Goal: Transaction & Acquisition: Purchase product/service

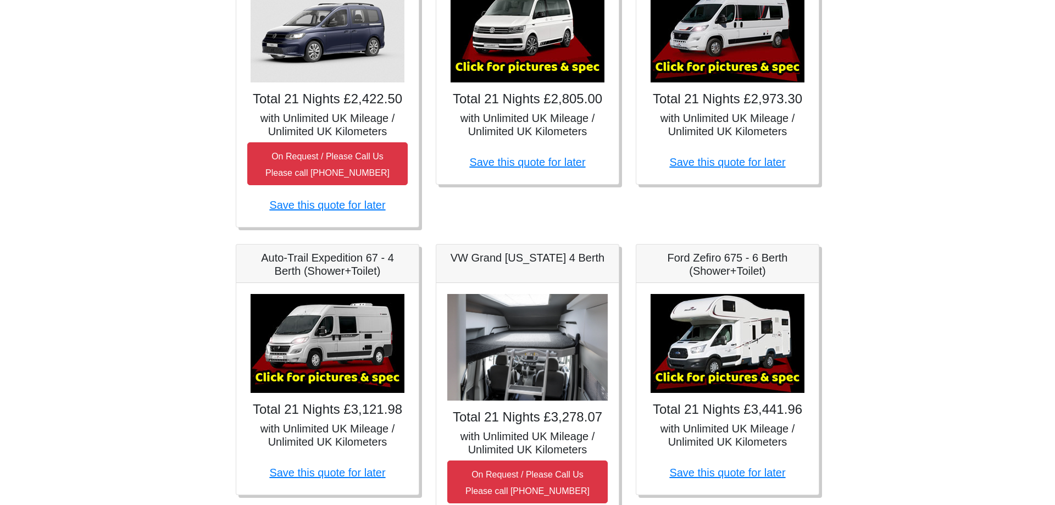
scroll to position [336, 0]
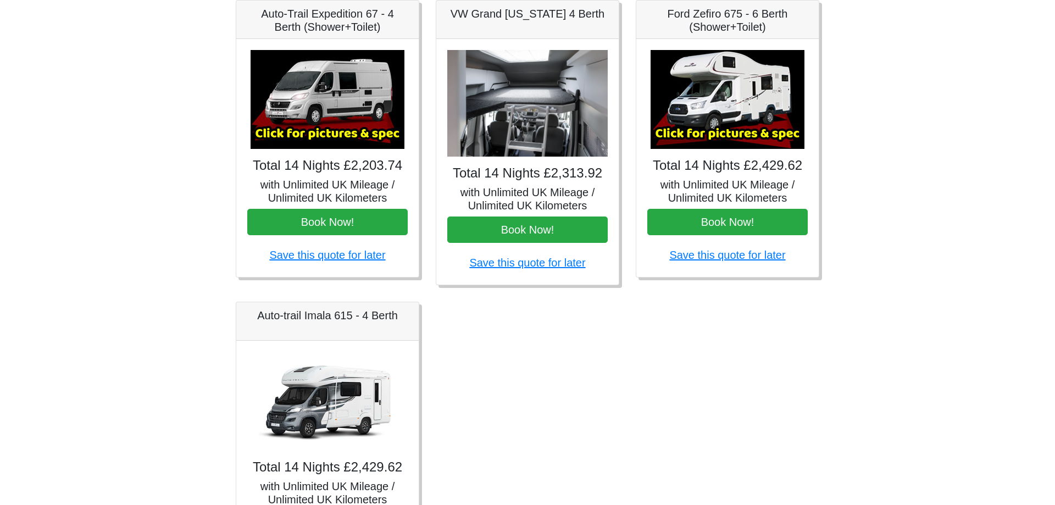
scroll to position [449, 0]
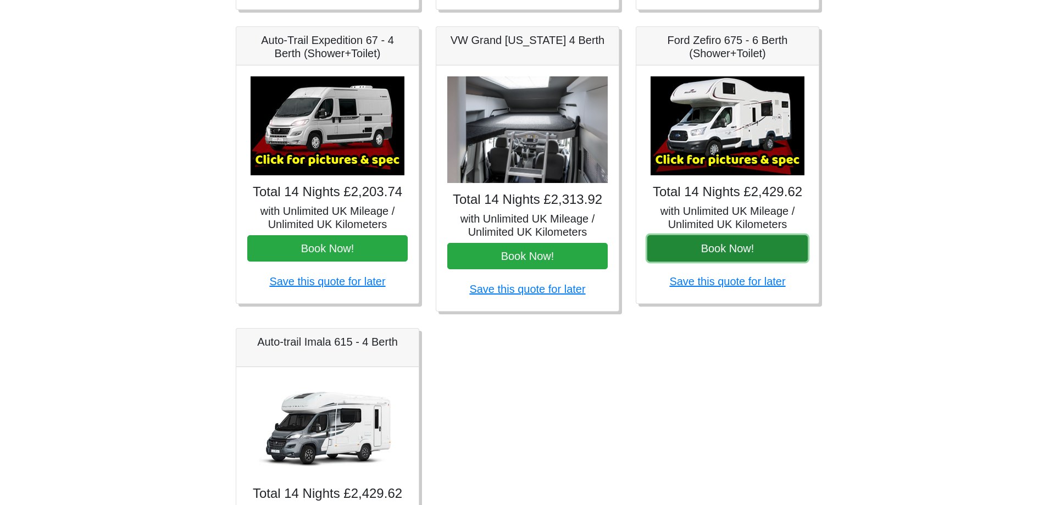
click at [728, 252] on button "Book Now!" at bounding box center [728, 248] width 161 height 26
click at [690, 130] on img at bounding box center [728, 125] width 154 height 99
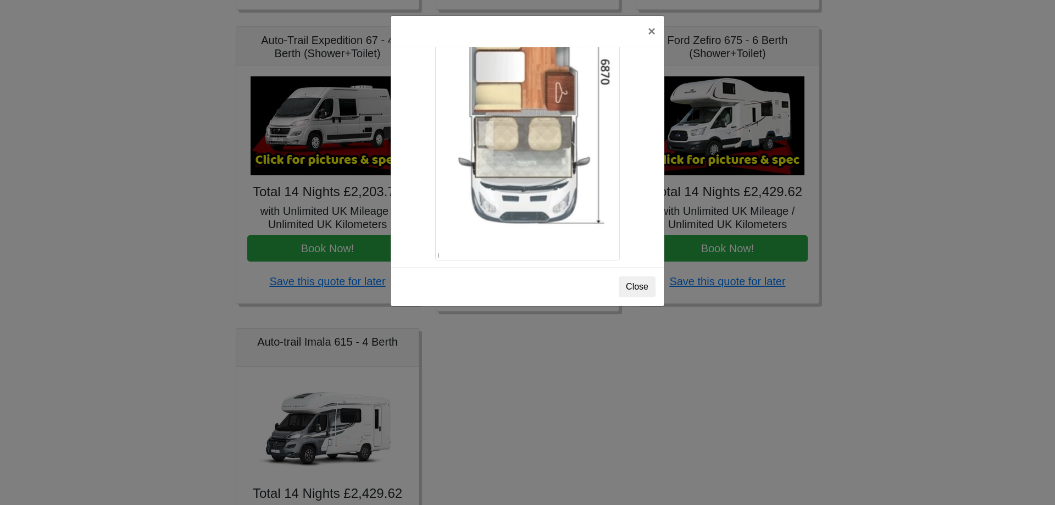
scroll to position [1950, 0]
click at [630, 289] on button "Close" at bounding box center [637, 287] width 37 height 21
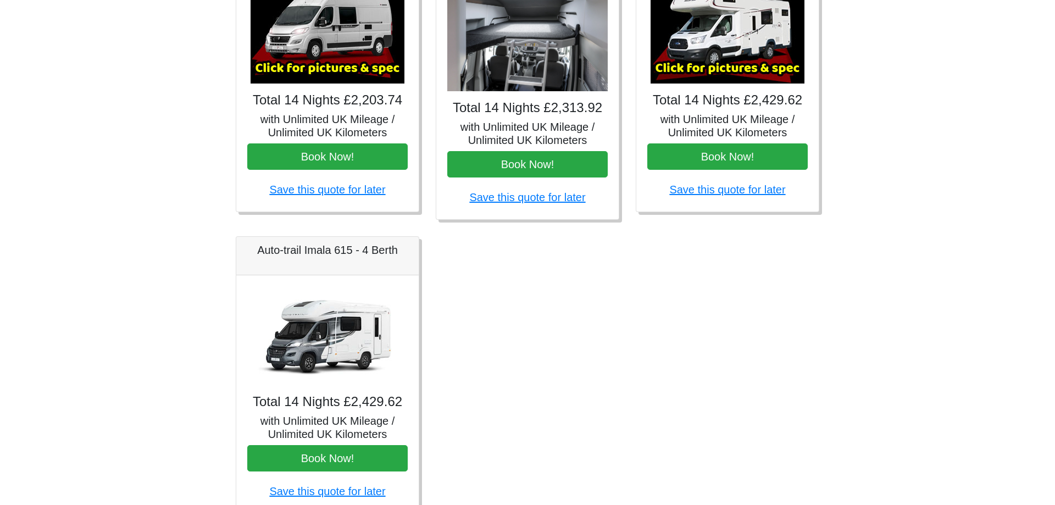
scroll to position [561, 0]
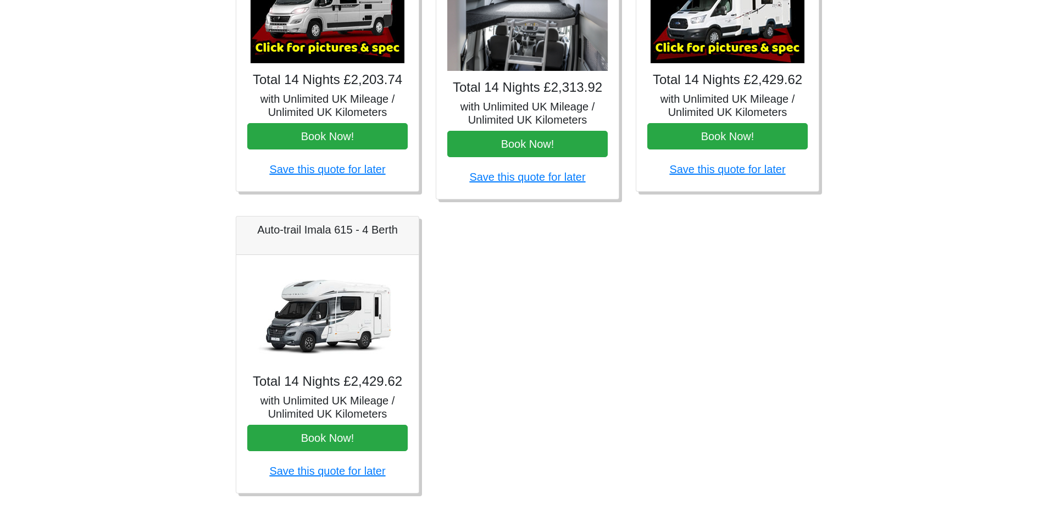
click at [326, 327] on img at bounding box center [328, 315] width 154 height 99
click at [314, 311] on img at bounding box center [328, 315] width 154 height 99
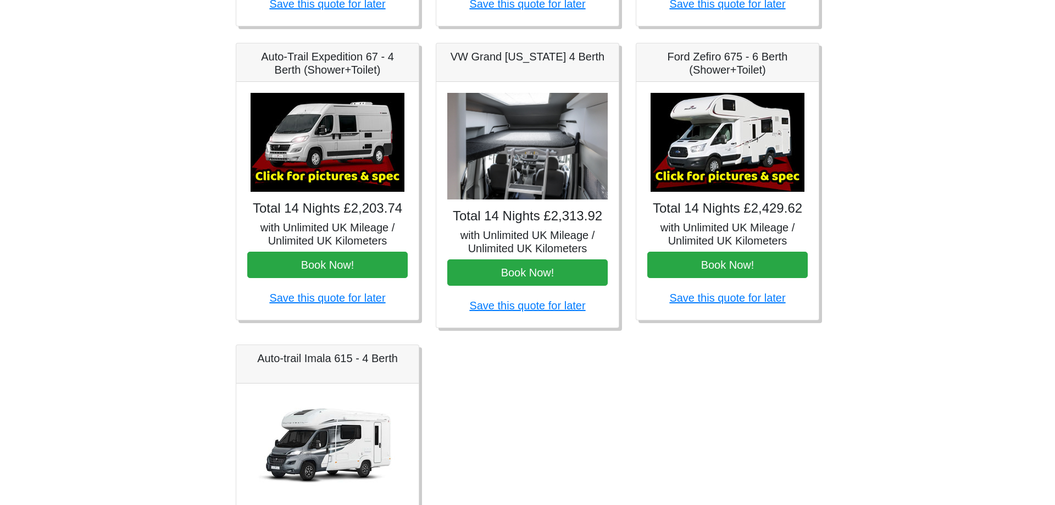
scroll to position [424, 0]
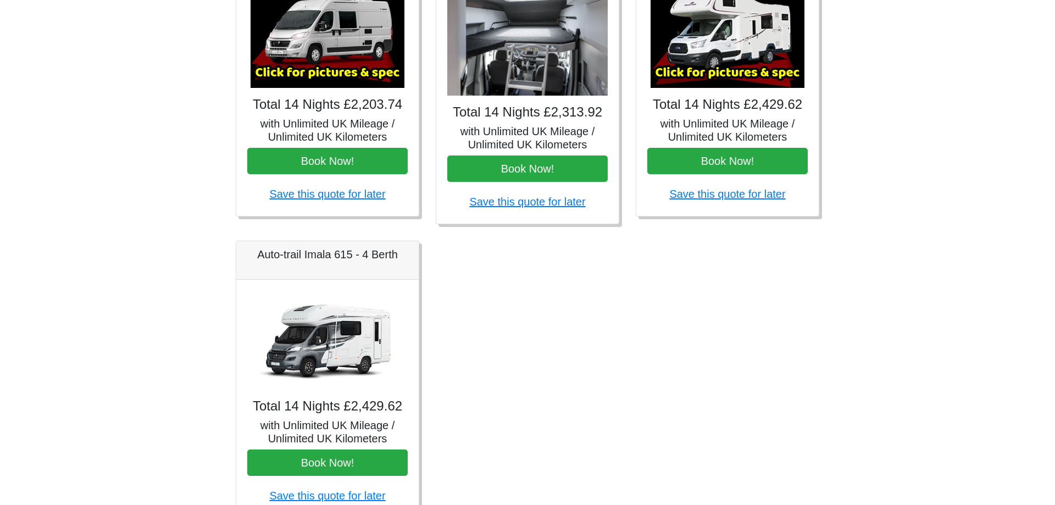
click at [300, 349] on img at bounding box center [328, 340] width 154 height 99
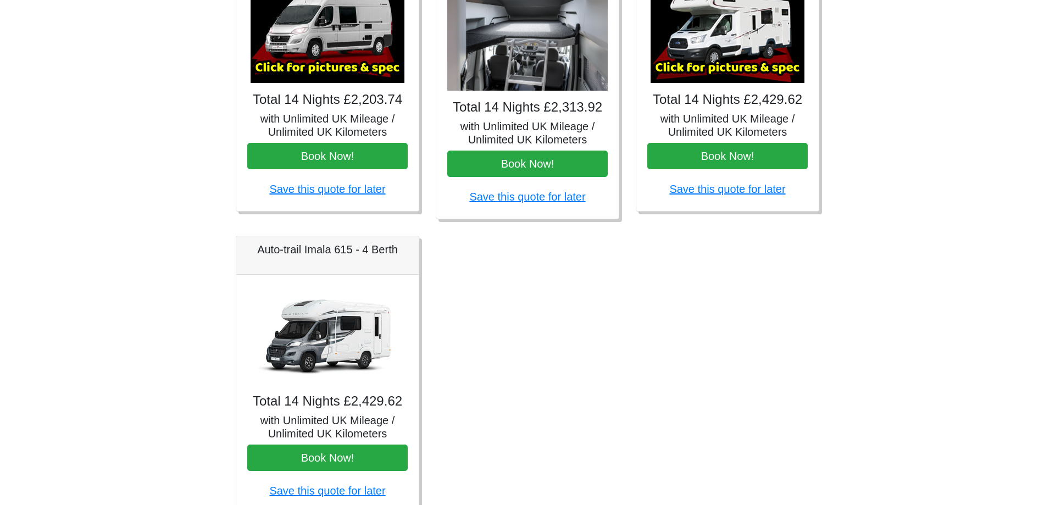
scroll to position [592, 0]
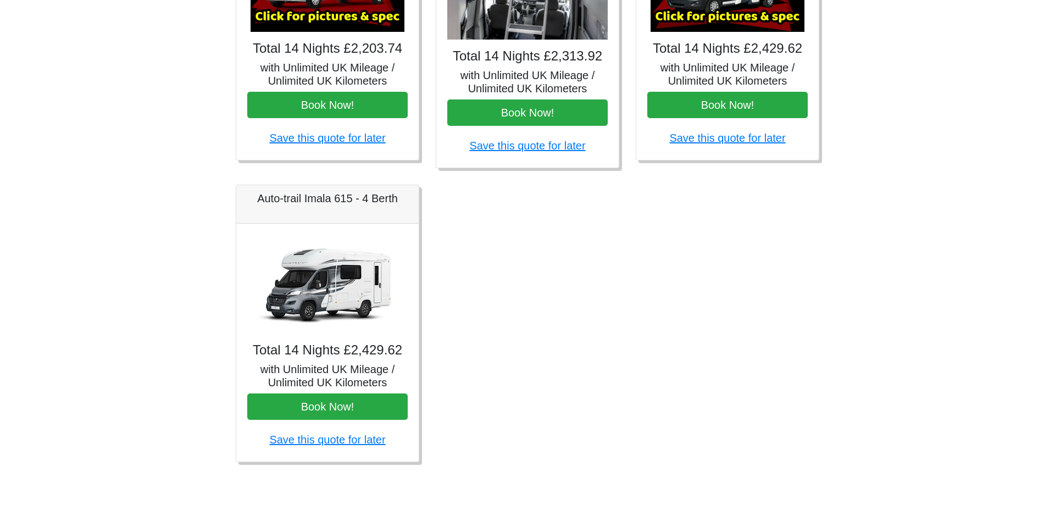
click at [310, 300] on img at bounding box center [328, 284] width 154 height 99
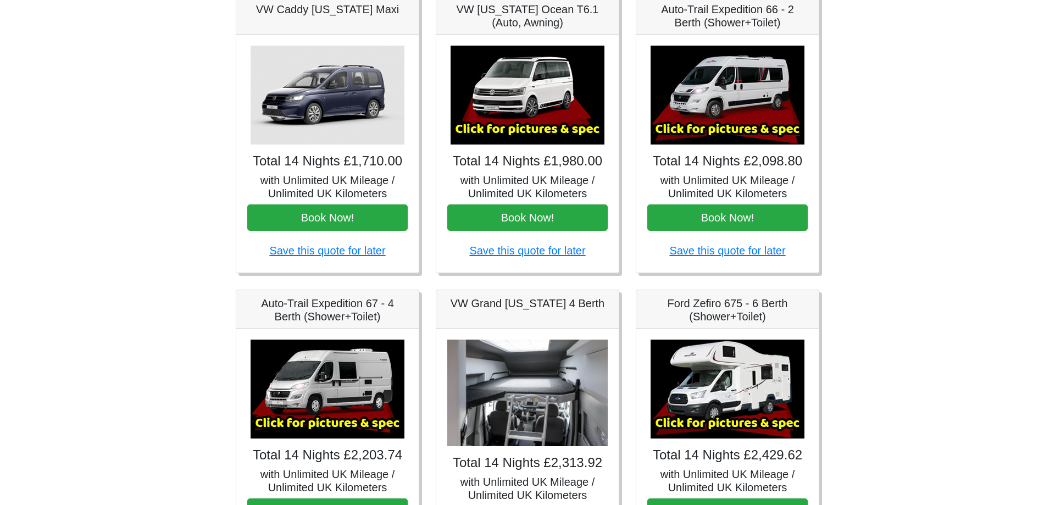
scroll to position [280, 0]
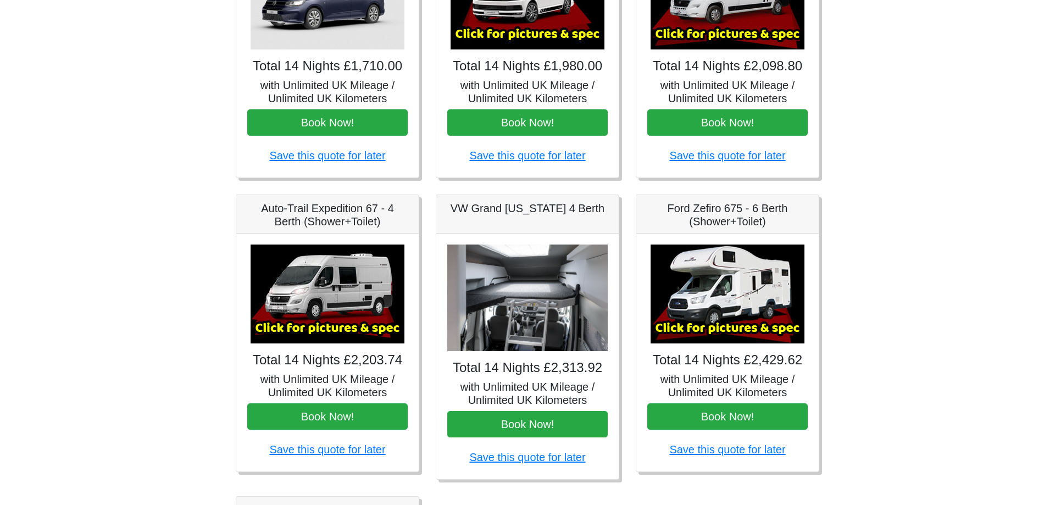
click at [682, 322] on img at bounding box center [728, 294] width 154 height 99
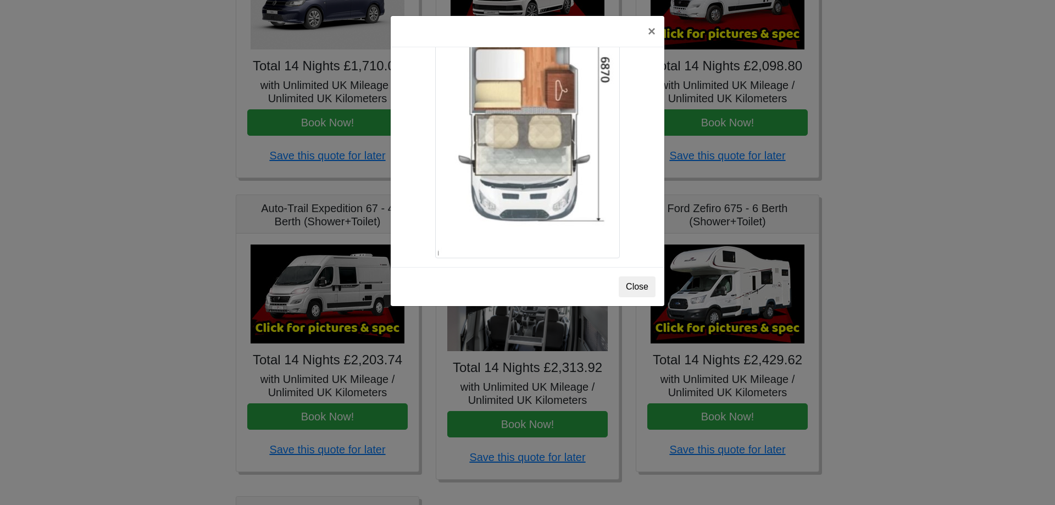
scroll to position [1950, 0]
click at [639, 286] on button "Close" at bounding box center [637, 287] width 37 height 21
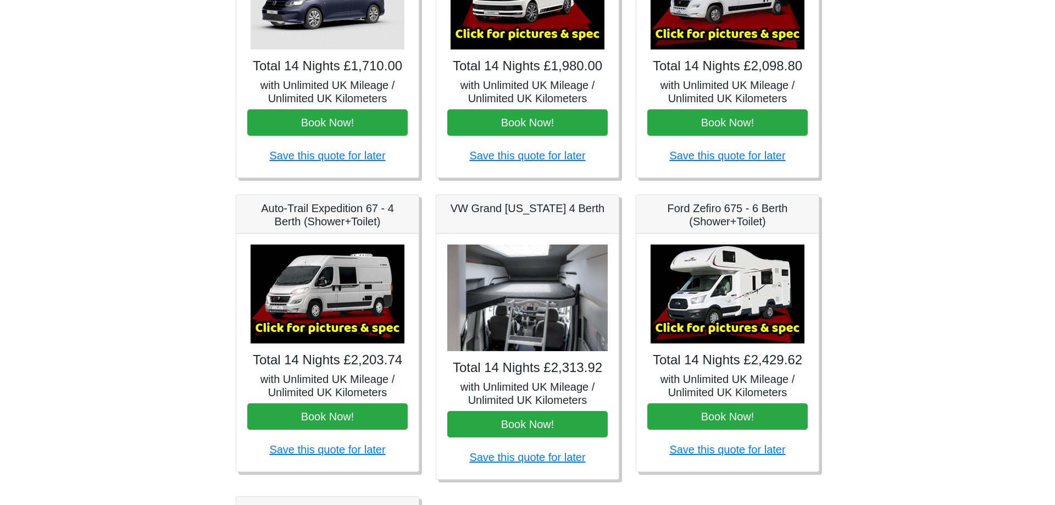
click at [714, 311] on img at bounding box center [728, 294] width 154 height 99
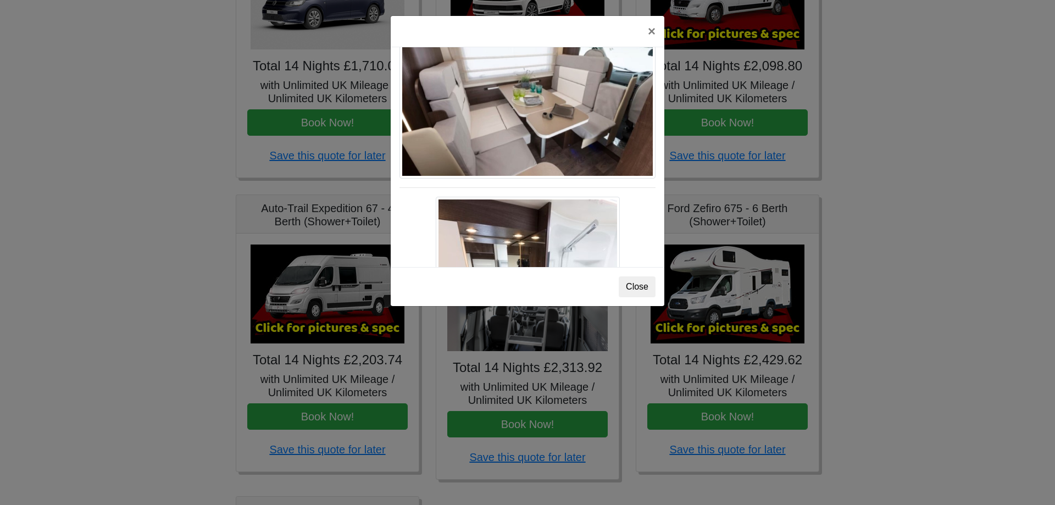
scroll to position [565, 0]
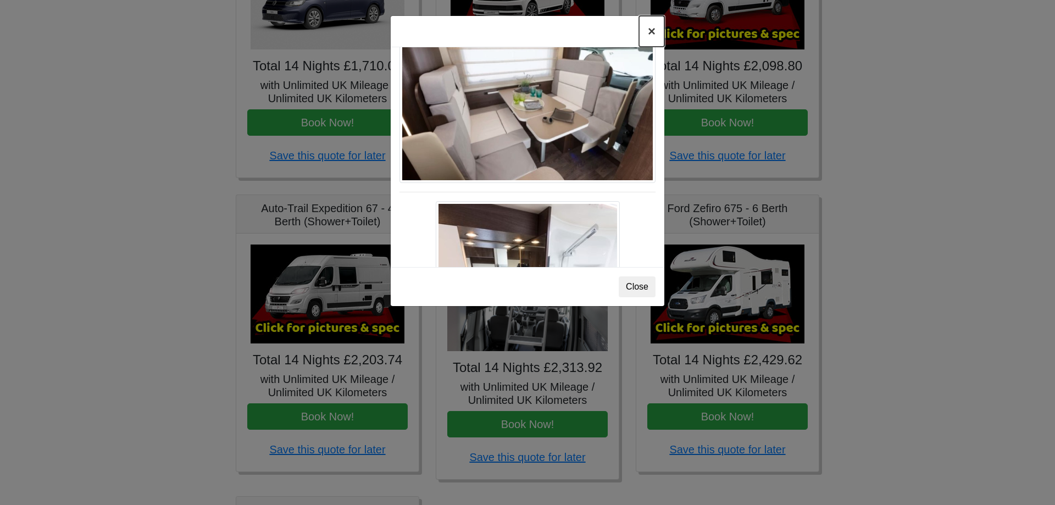
click at [657, 34] on button "×" at bounding box center [651, 31] width 25 height 31
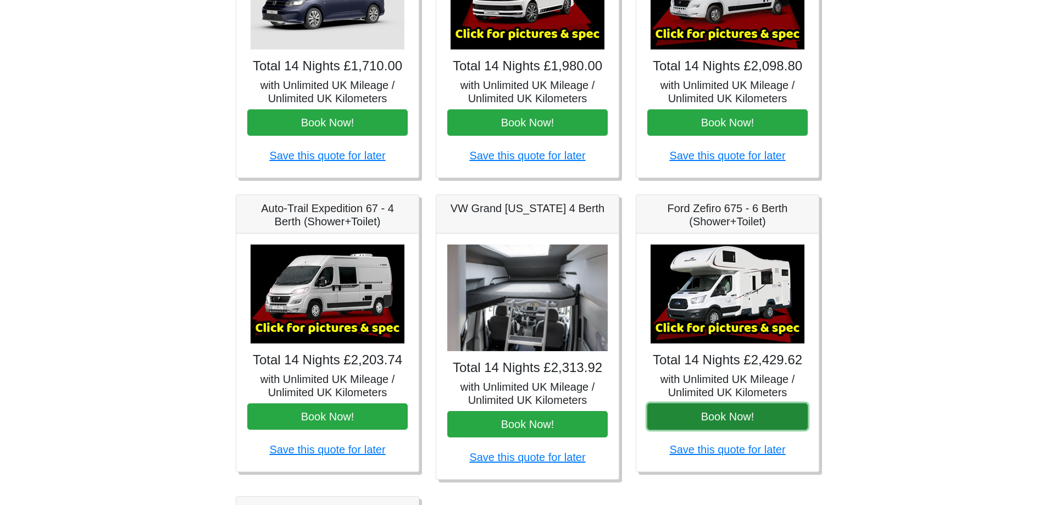
click at [738, 424] on button "Book Now!" at bounding box center [728, 417] width 161 height 26
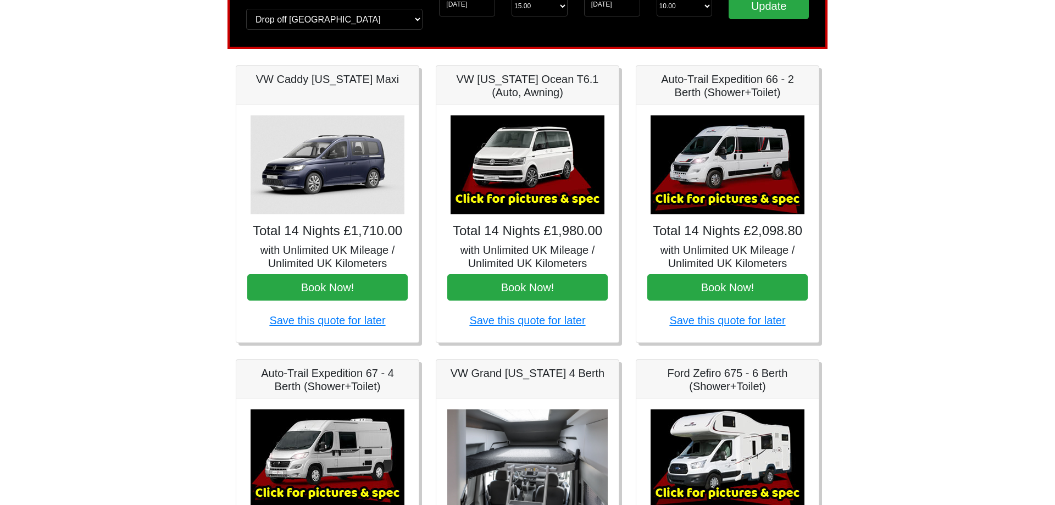
scroll to position [0, 0]
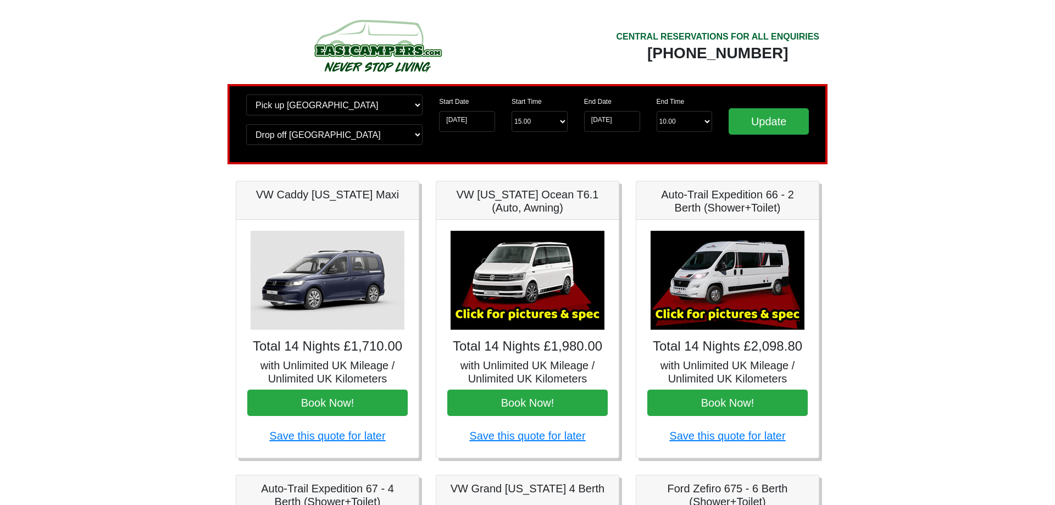
click at [285, 94] on div "Change pick up location? Pick up Edinburgh Birmingham Airport Blackburn Lancash…" at bounding box center [528, 124] width 600 height 80
click at [246, 95] on select "Change pick up location? Pick up Edinburgh Birmingham Airport Blackburn Lancash…" at bounding box center [334, 105] width 176 height 21
select select "MAN"
click option "Manchester Airport" at bounding box center [0, 0] width 0 height 0
click at [765, 119] on input "Update" at bounding box center [769, 121] width 80 height 26
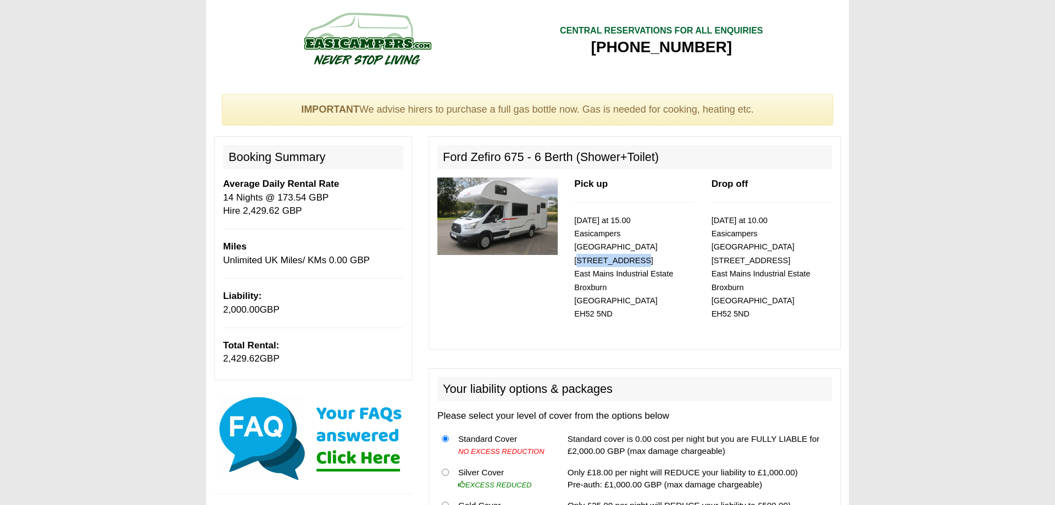
drag, startPoint x: 577, startPoint y: 248, endPoint x: 634, endPoint y: 252, distance: 57.8
click at [634, 252] on p "01/08/2026 at 15.00 Easicampers Edinburgh 1 Drovers Road East Mains Industrial …" at bounding box center [634, 267] width 120 height 107
copy small "1 Drovers Road"
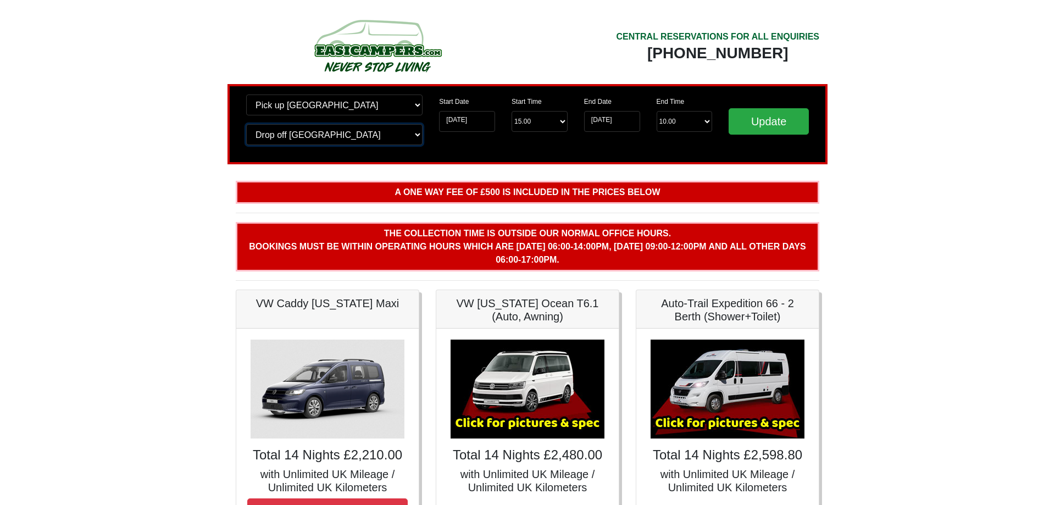
click at [246, 124] on select "Change drop off location? Drop off [GEOGRAPHIC_DATA] [GEOGRAPHIC_DATA] [GEOGRAP…" at bounding box center [334, 134] width 176 height 21
select select "EDI"
click option "[GEOGRAPHIC_DATA]" at bounding box center [0, 0] width 0 height 0
click at [745, 122] on input "Update" at bounding box center [769, 121] width 80 height 26
click at [246, 124] on select "Change drop off location? Drop off Edinburgh Birmingham Airport Blackburn Lanca…" at bounding box center [334, 134] width 176 height 21
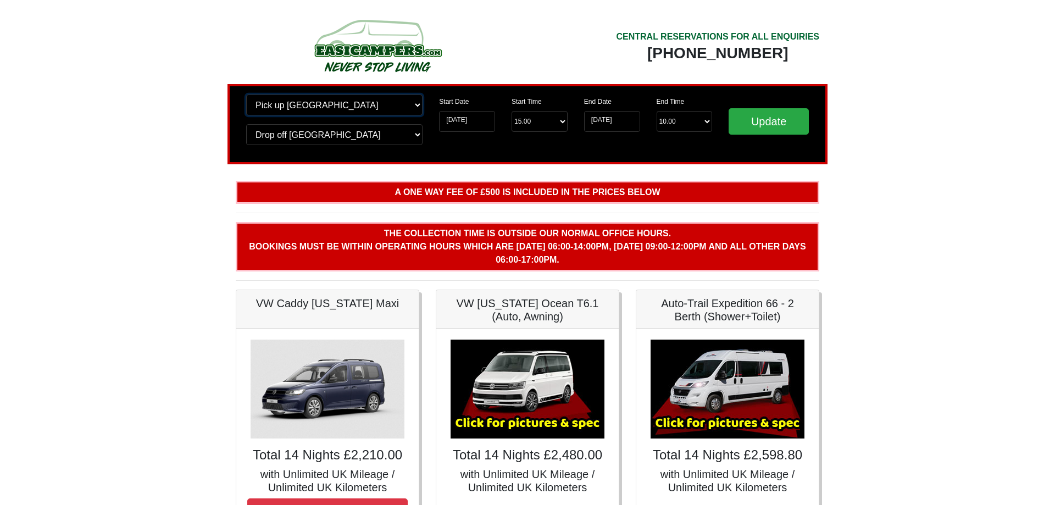
click at [246, 95] on select "Change pick up location? Pick up Manchester Airport Birmingham Airport Blackbur…" at bounding box center [334, 105] width 176 height 21
select select "MAN"
click option "[GEOGRAPHIC_DATA]" at bounding box center [0, 0] width 0 height 0
click at [246, 124] on select "Change drop off location? Drop off Edinburgh Birmingham Airport Blackburn Lanca…" at bounding box center [334, 134] width 176 height 21
select select "MAN"
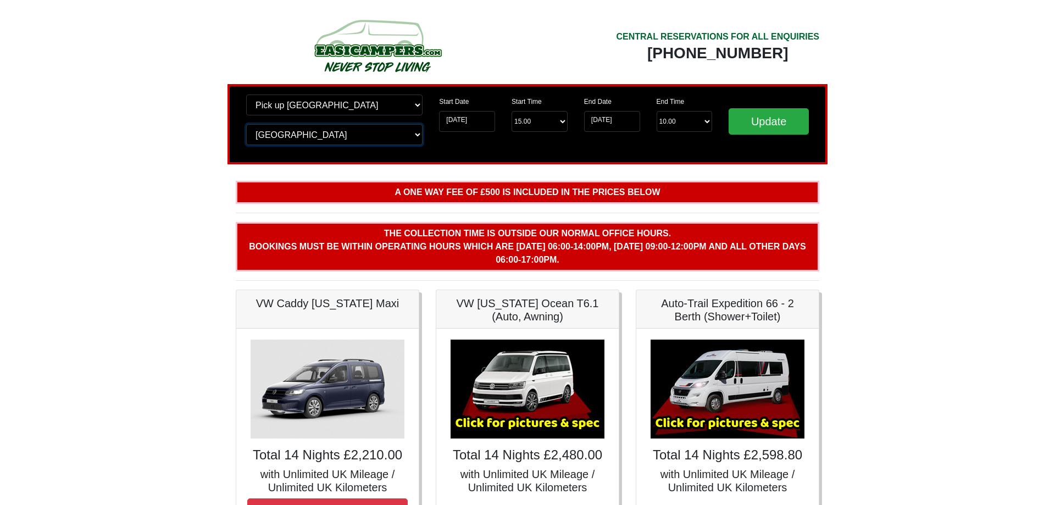
click option "Manchester Airport" at bounding box center [0, 0] width 0 height 0
click at [734, 126] on input "Update" at bounding box center [769, 121] width 80 height 26
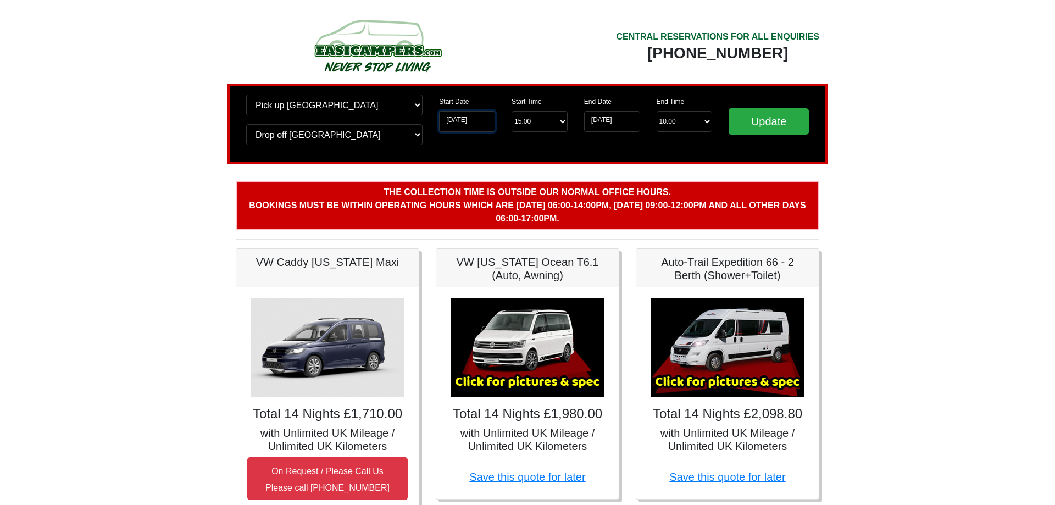
click at [471, 125] on input "[DATE]" at bounding box center [467, 121] width 56 height 21
click at [512, 111] on select "Start Time 15.00 -------- 11.00 am (Saturday & Sunday Only) 12.00 pm (Saturday)…" at bounding box center [540, 121] width 56 height 21
select select "12.00"
click option "12.00 pm ([DATE])" at bounding box center [0, 0] width 0 height 0
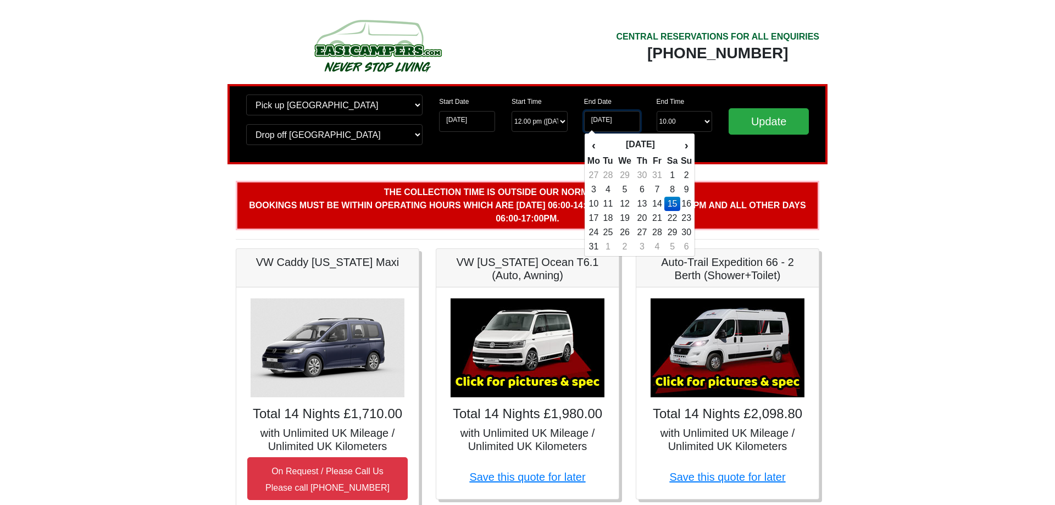
click at [619, 123] on input "15-08-2026" at bounding box center [612, 121] width 56 height 21
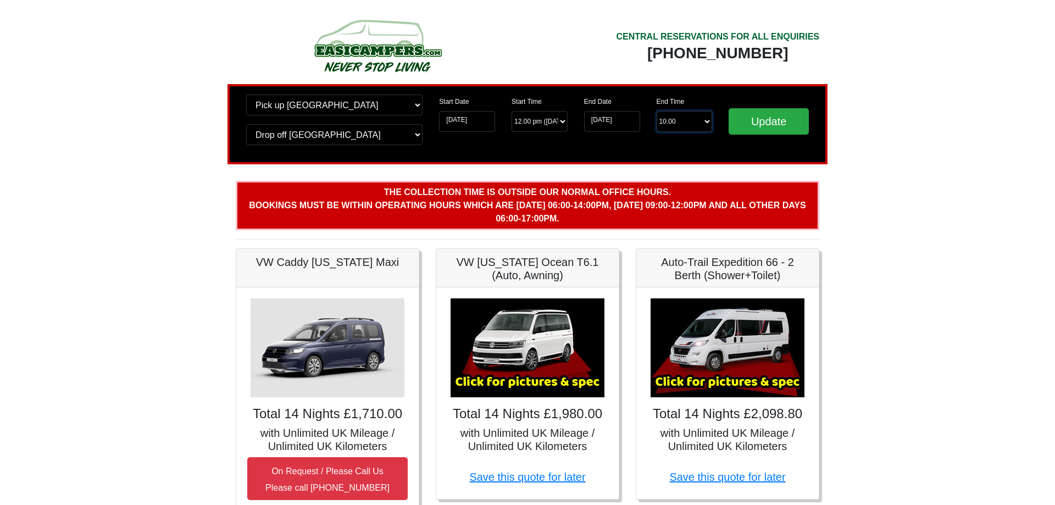
click at [657, 111] on select "End Time 10.00 -------- 08.00 am 09.00 am 10.00 am 11.00 am (Sunday Only)" at bounding box center [685, 121] width 56 height 21
click option "10.00" at bounding box center [0, 0] width 0 height 0
click at [745, 126] on input "Update" at bounding box center [769, 121] width 80 height 26
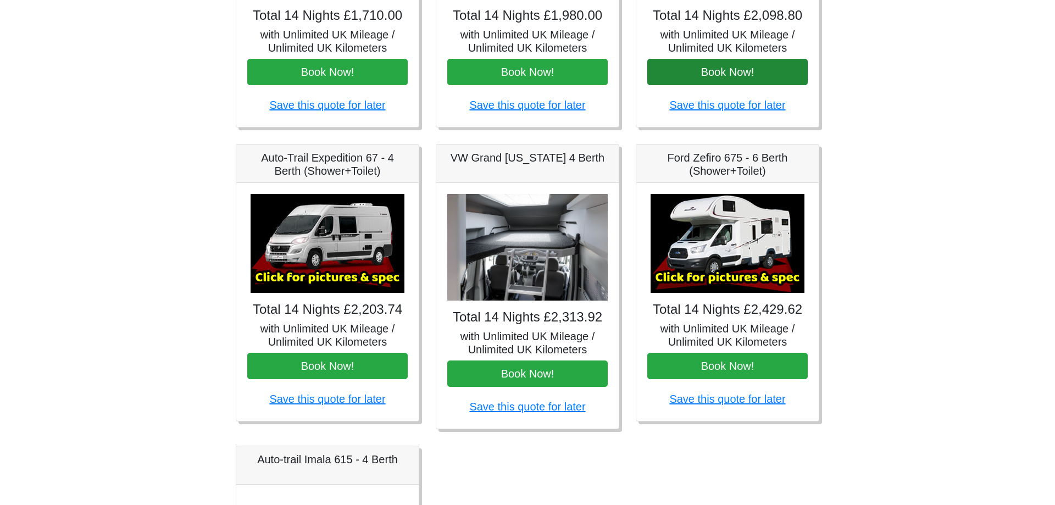
scroll to position [336, 0]
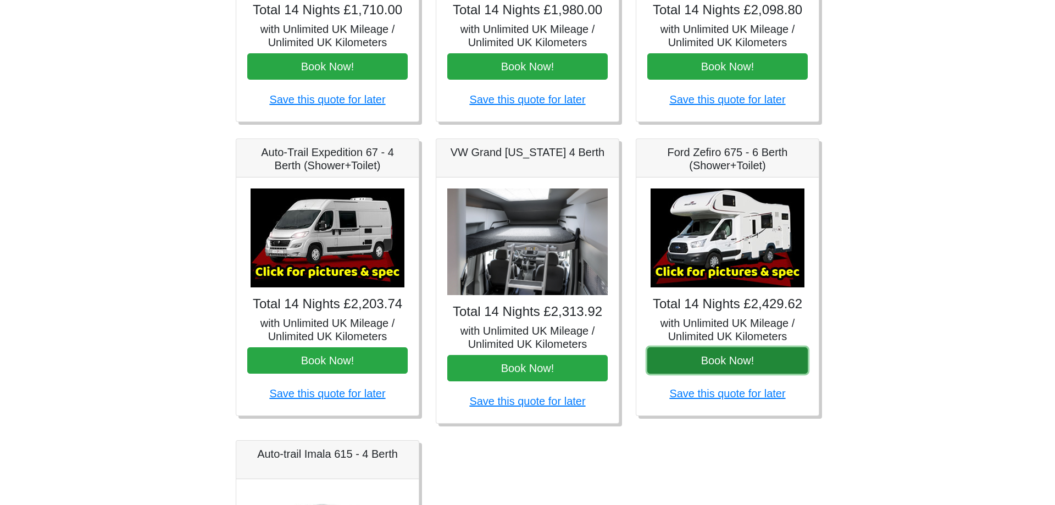
click at [709, 360] on button "Book Now!" at bounding box center [728, 360] width 161 height 26
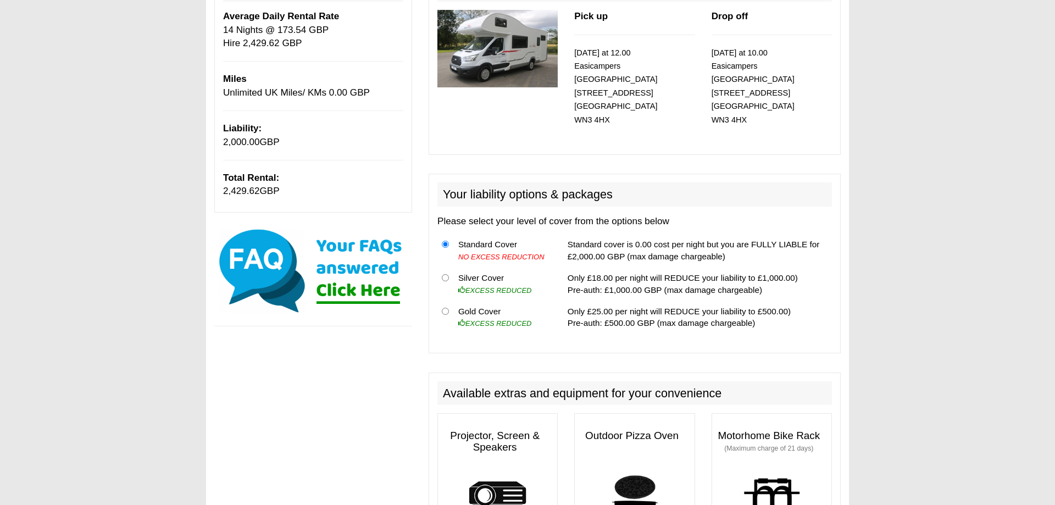
scroll to position [224, 0]
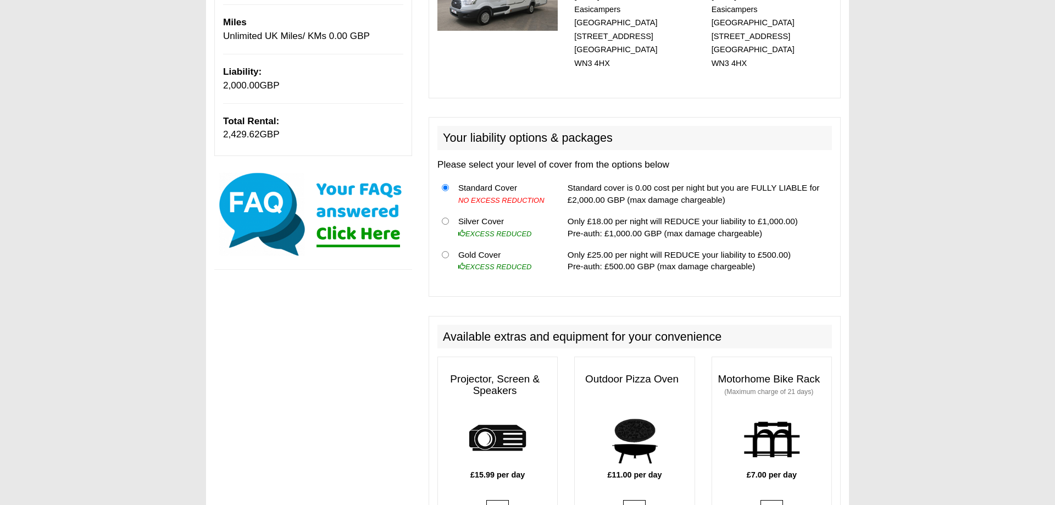
click at [447, 247] on th at bounding box center [446, 260] width 16 height 33
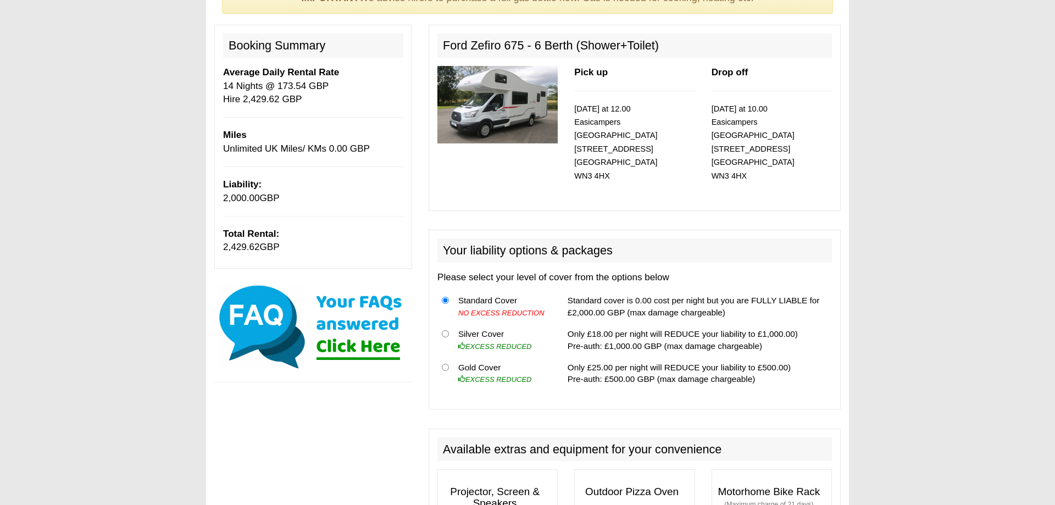
scroll to position [112, 0]
click at [448, 363] on input "radio" at bounding box center [445, 366] width 7 height 7
radio input "true"
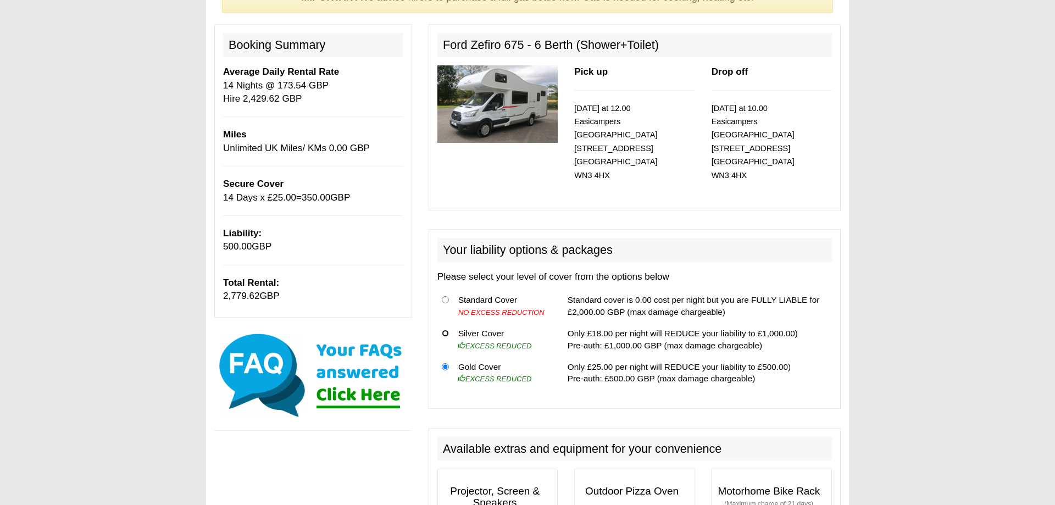
click at [445, 330] on input "radio" at bounding box center [445, 333] width 7 height 7
radio input "true"
click at [447, 363] on input "radio" at bounding box center [445, 366] width 7 height 7
radio input "true"
click at [449, 296] on input "radio" at bounding box center [445, 299] width 7 height 7
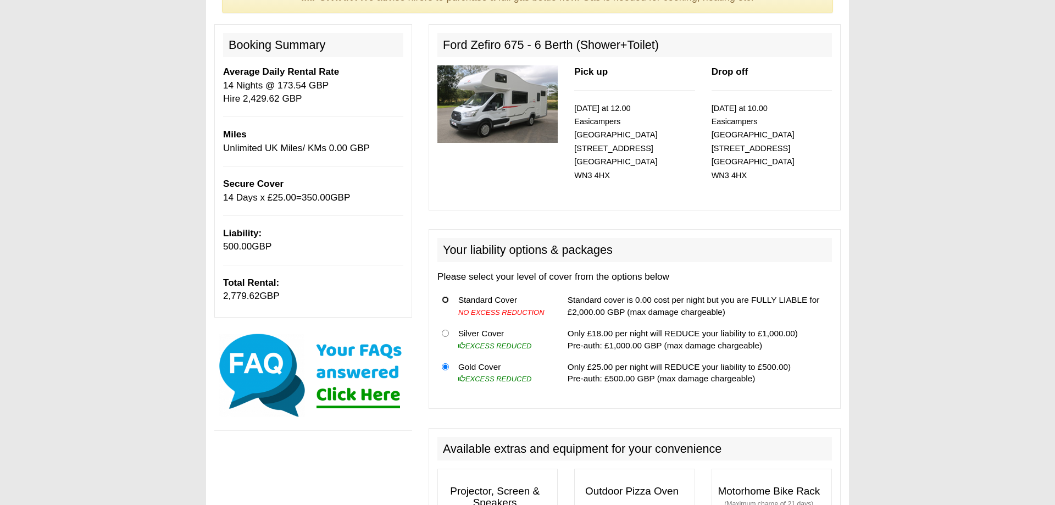
radio input "true"
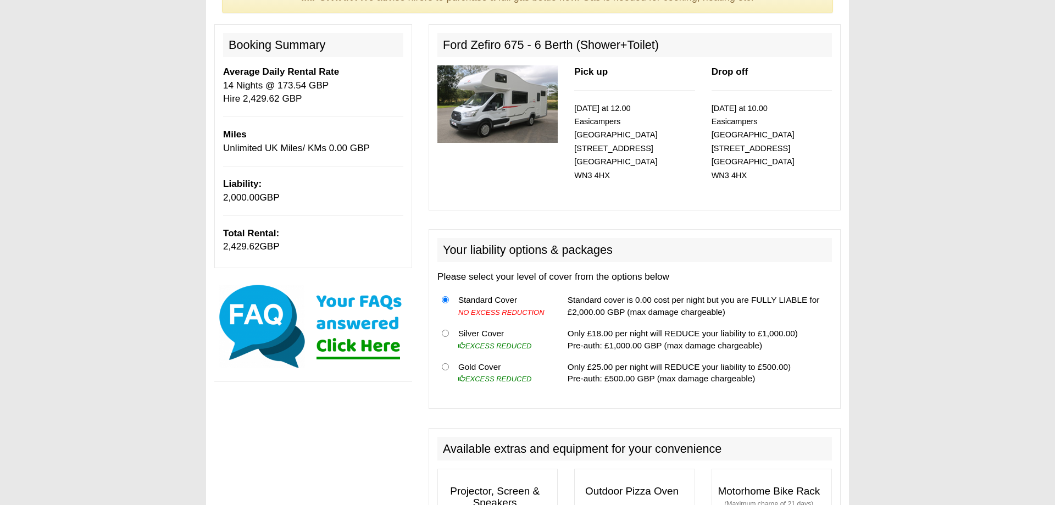
click at [450, 356] on th at bounding box center [446, 372] width 16 height 33
click at [449, 363] on input "radio" at bounding box center [445, 366] width 7 height 7
radio input "true"
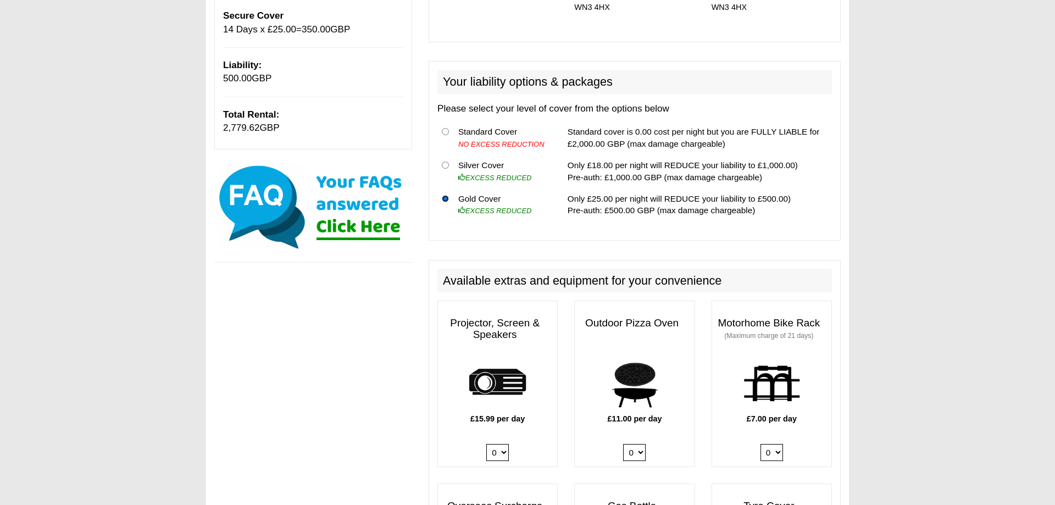
scroll to position [505, 0]
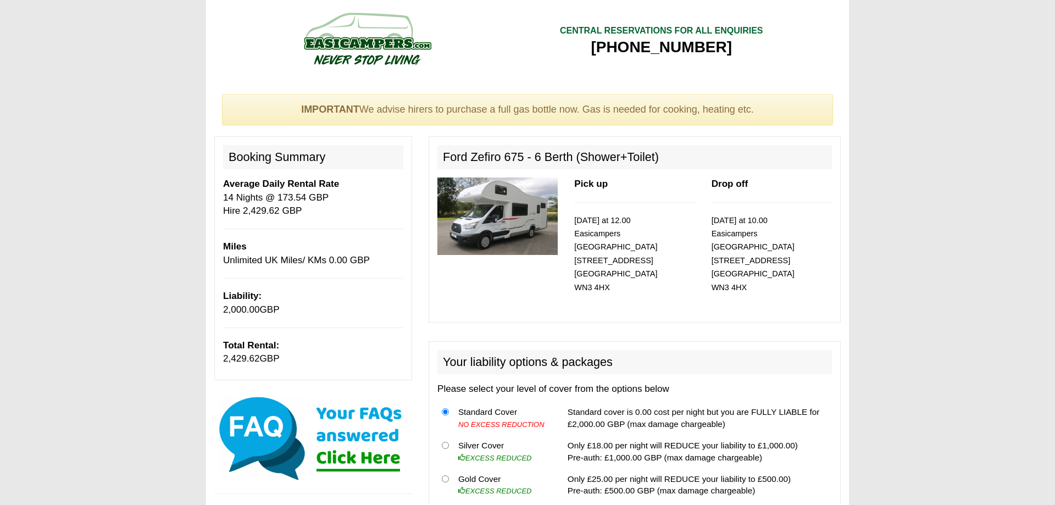
scroll to position [505, 0]
